Goal: Find specific page/section: Find specific page/section

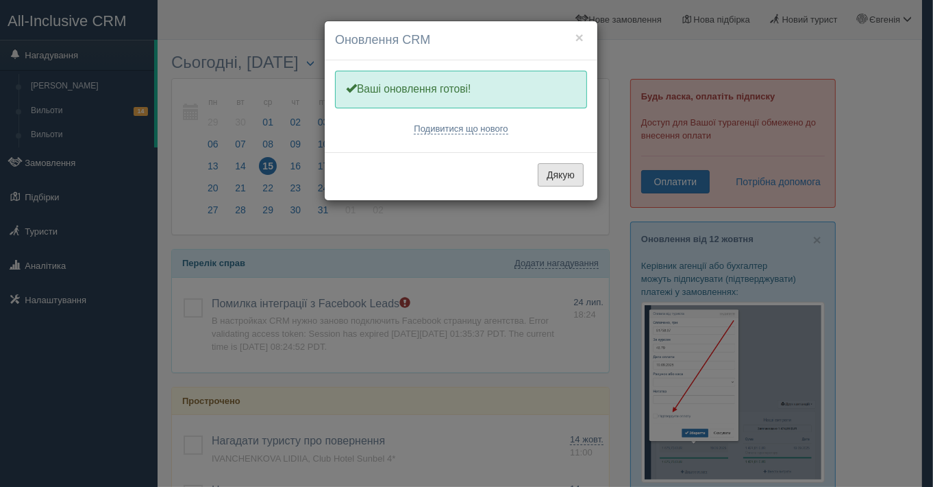
click at [559, 173] on button "Дякую" at bounding box center [561, 174] width 46 height 23
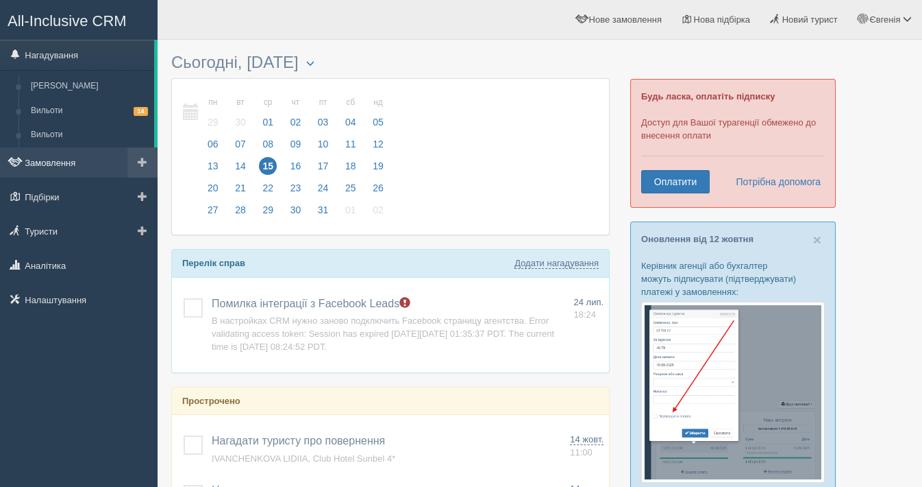
click at [48, 162] on link "Замовлення" at bounding box center [79, 162] width 158 height 30
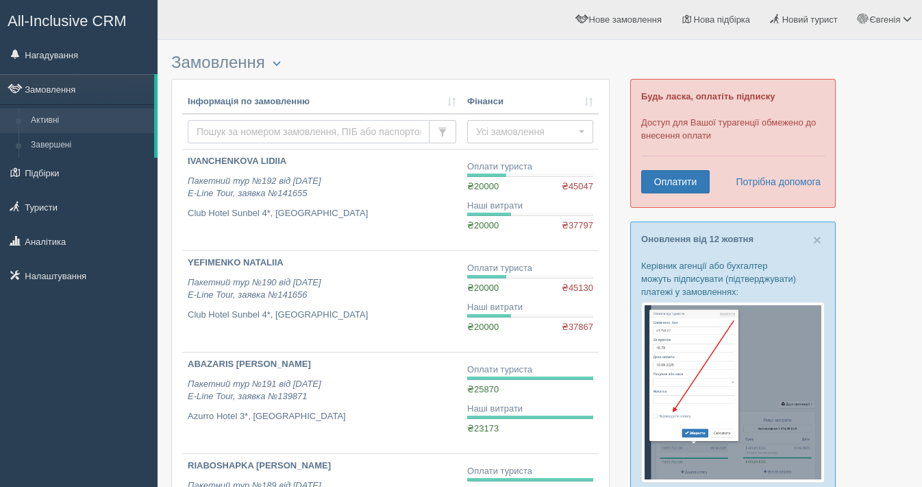
click at [246, 122] on input "text" at bounding box center [309, 131] width 242 height 23
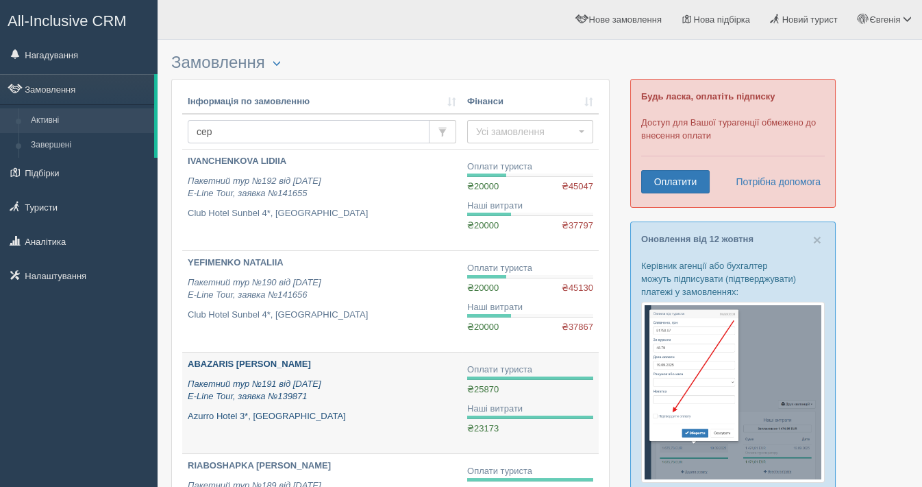
type input "серг"
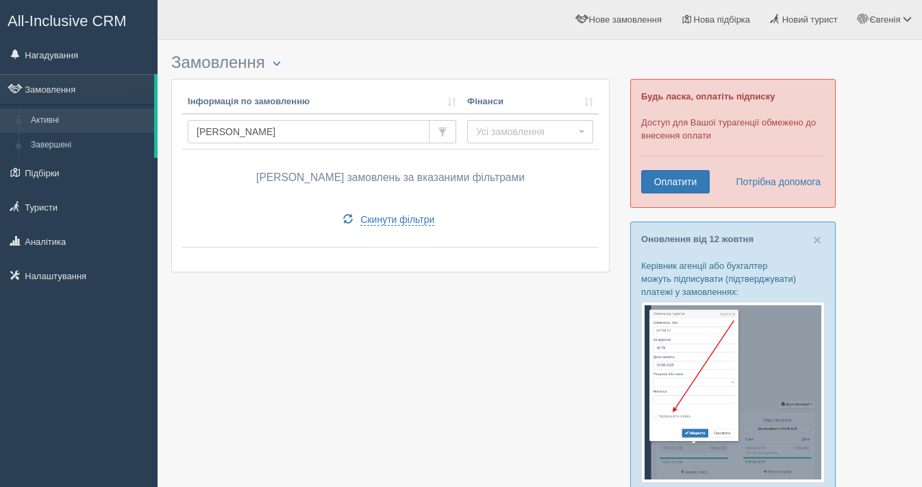
click at [231, 133] on input "серг" at bounding box center [309, 131] width 242 height 23
type input "с"
type input "і"
type input "serg"
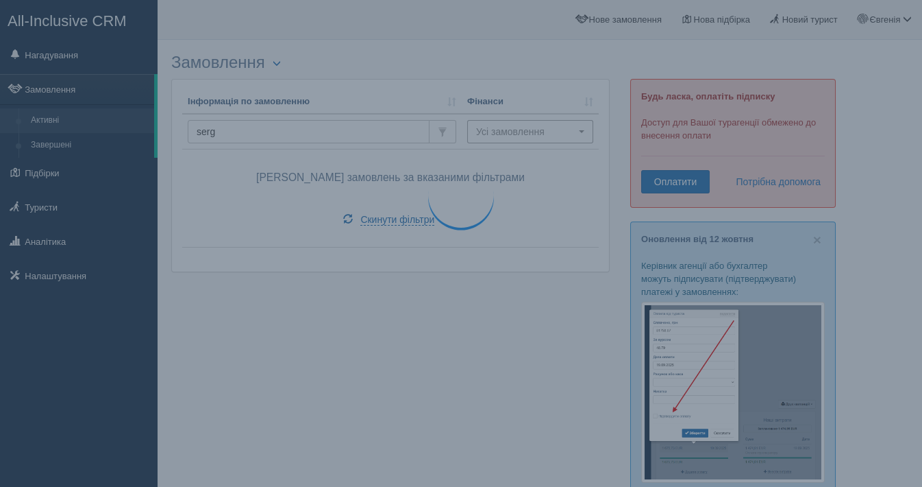
click at [511, 128] on span "Усі замовлення" at bounding box center [525, 132] width 99 height 14
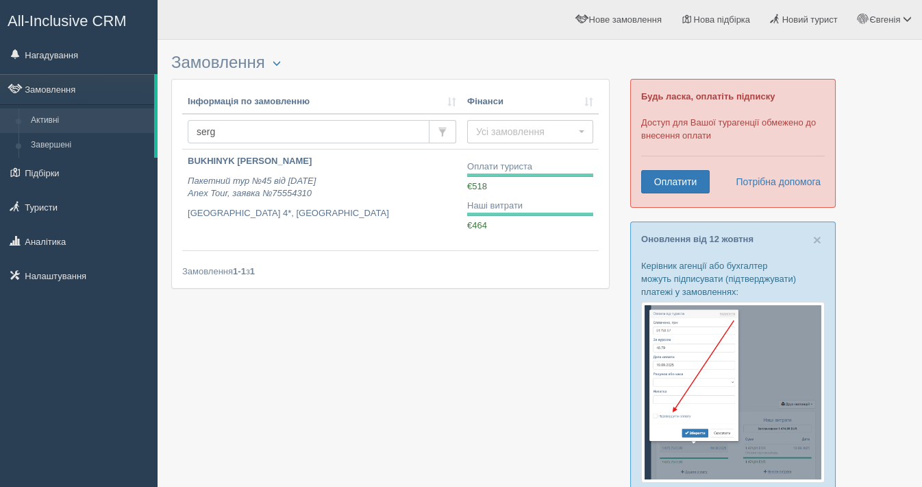
click at [234, 130] on input "serg" at bounding box center [309, 131] width 242 height 23
type input "s"
click at [75, 208] on link "Туристи" at bounding box center [79, 207] width 158 height 30
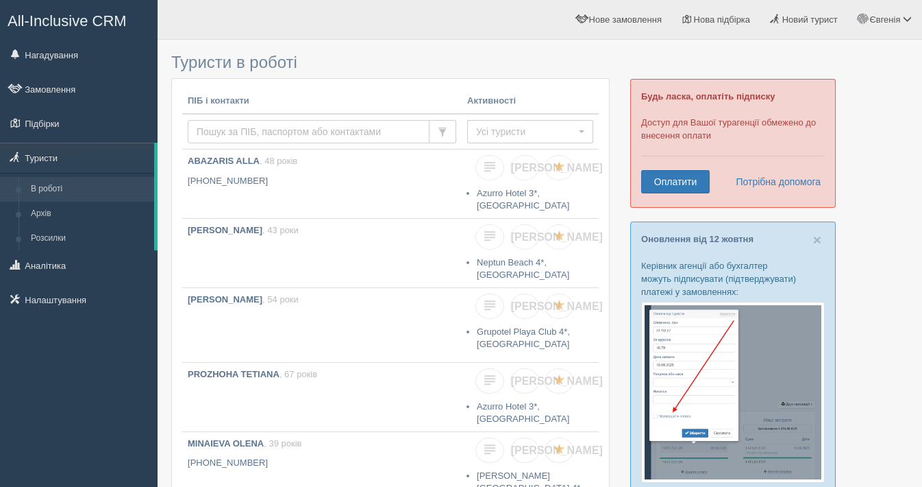
click at [223, 125] on input "text" at bounding box center [309, 131] width 242 height 23
type input "ser"
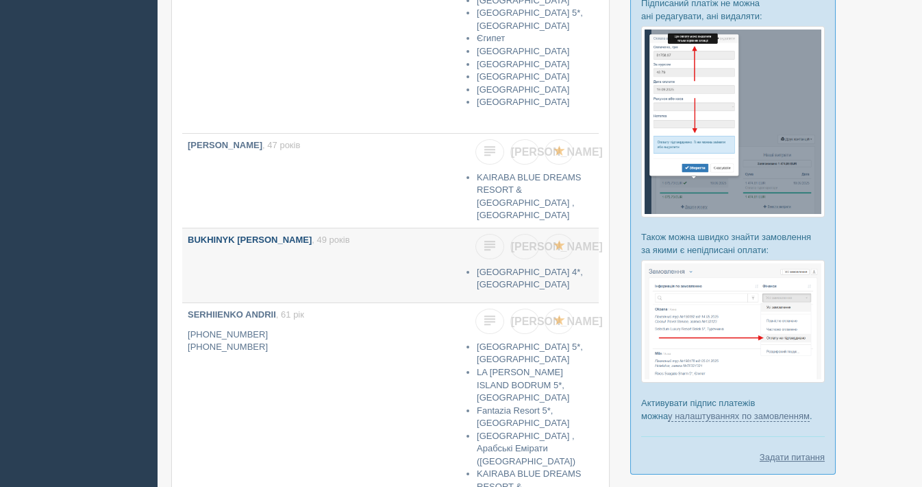
scroll to position [532, 0]
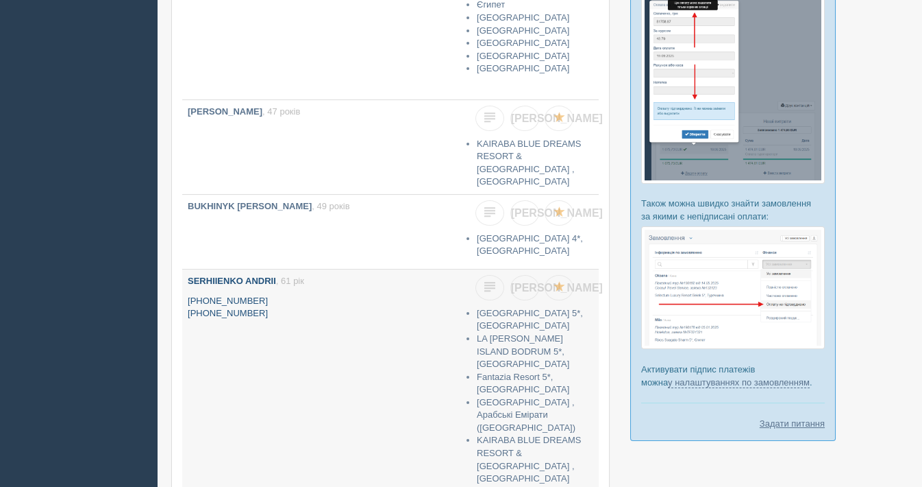
click at [235, 276] on b "SERHIIENKO ANDRII" at bounding box center [232, 281] width 88 height 10
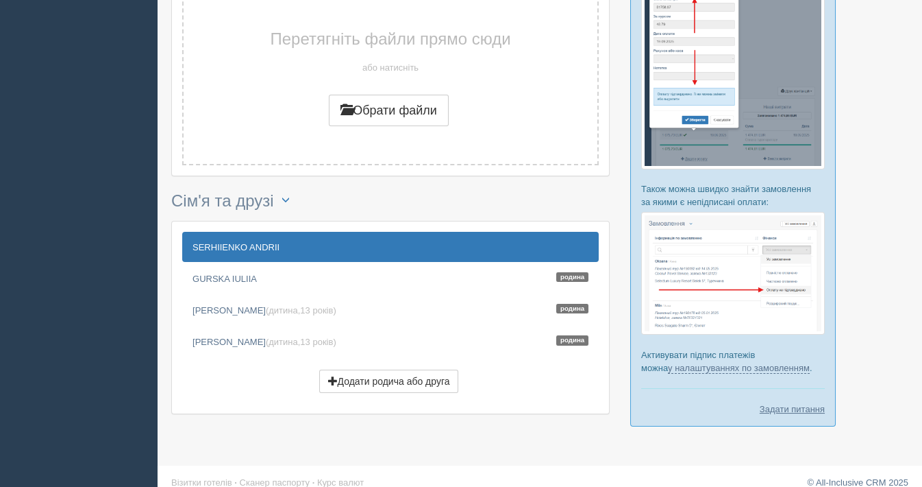
scroll to position [561, 0]
